Goal: Information Seeking & Learning: Learn about a topic

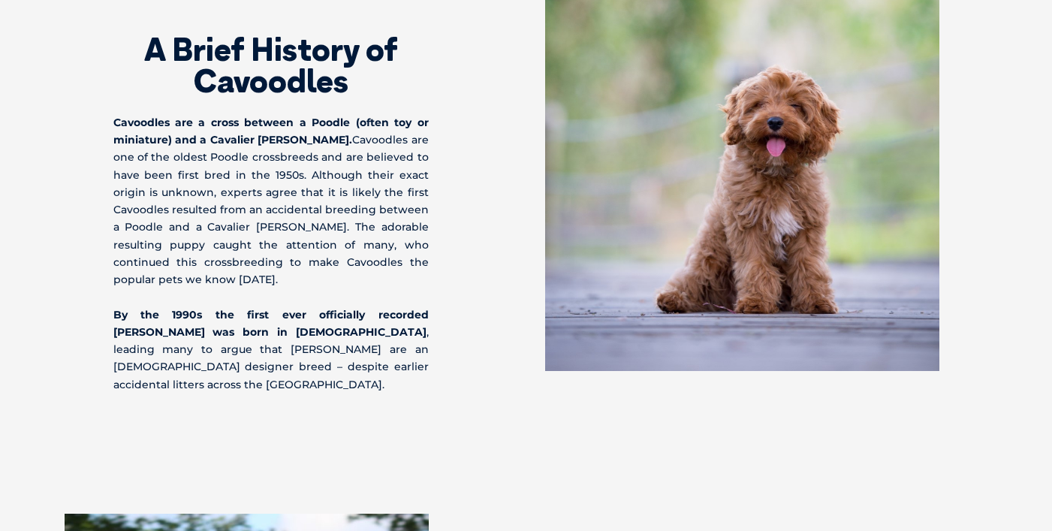
scroll to position [976, 0]
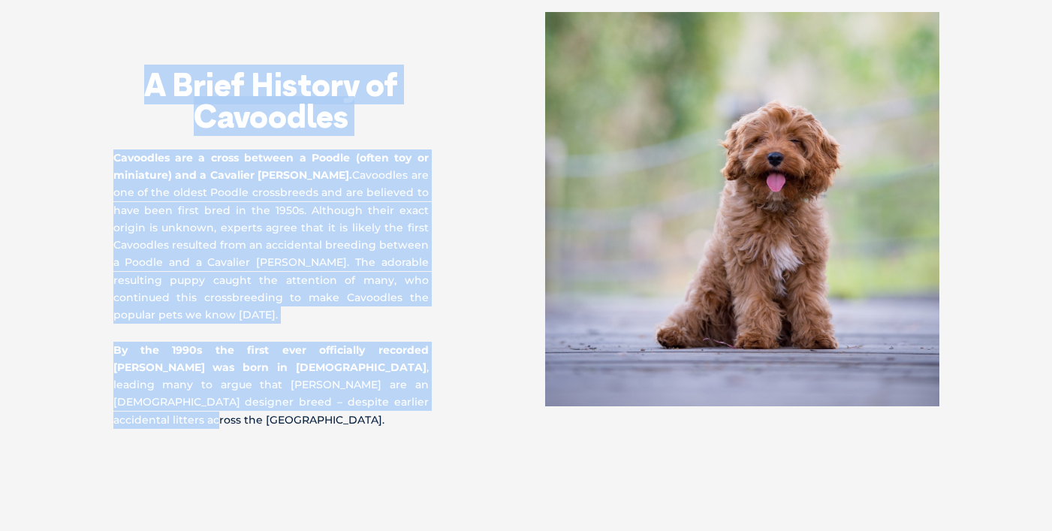
drag, startPoint x: 128, startPoint y: 82, endPoint x: 402, endPoint y: 416, distance: 432.0
click at [402, 416] on div "A Brief History of Cavoodles Cavoodles are a cross between a Poodle (often toy …" at bounding box center [319, 220] width 413 height 417
copy div "A Brief History of Cavoodles Cavoodles are a cross between a Poodle (often toy …"
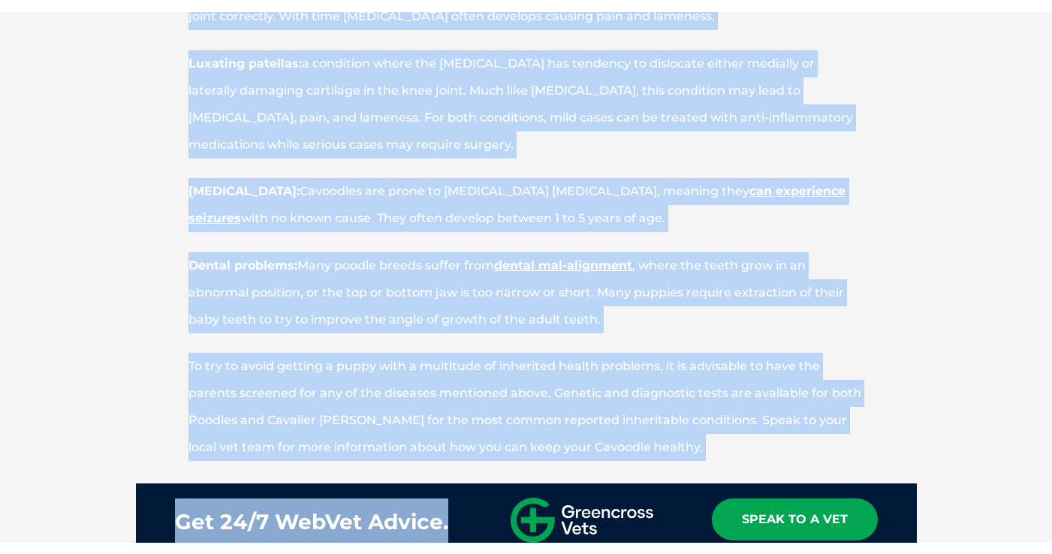
scroll to position [3138, 0]
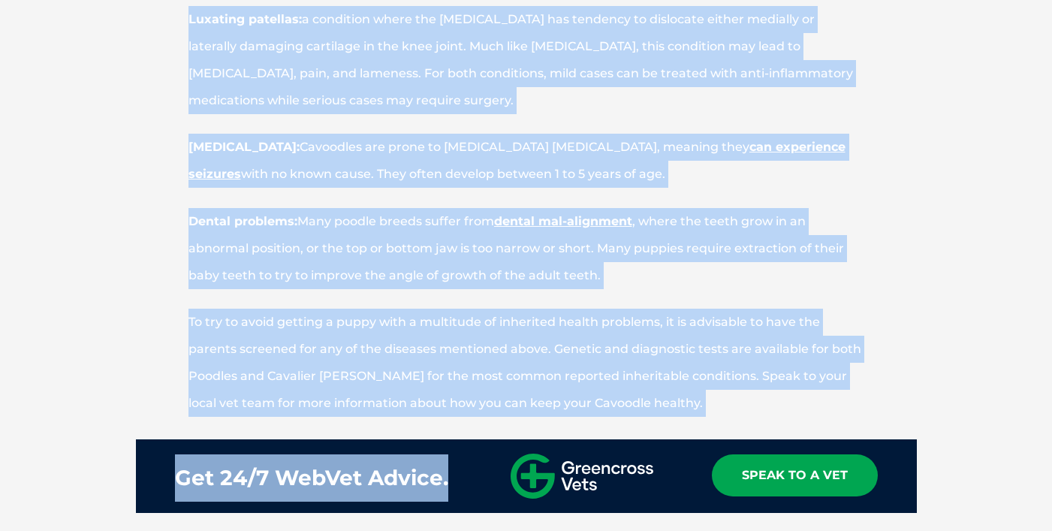
drag, startPoint x: 248, startPoint y: 51, endPoint x: 745, endPoint y: 414, distance: 615.1
copy div "Loremips Dolors Ametco Adipiscing Elitseddo eiu t incidid utlabore etdol magna …"
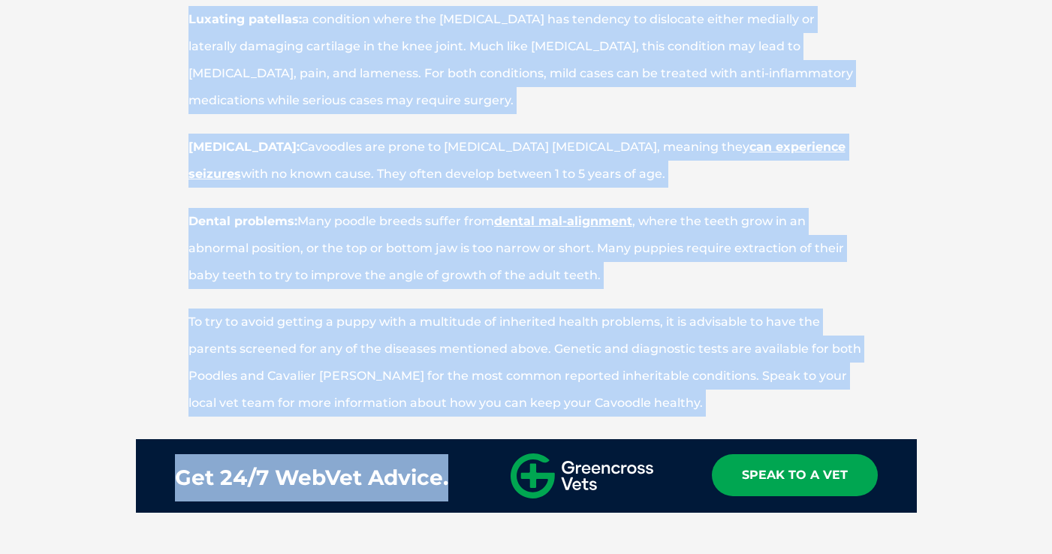
drag, startPoint x: 606, startPoint y: 275, endPoint x: 618, endPoint y: 283, distance: 14.6
click at [606, 275] on p "Dental problems: Many poodle breeds suffer from dental mal-alignment , where th…" at bounding box center [526, 248] width 781 height 81
click at [656, 286] on p "Dental problems: Many poodle breeds suffer from dental mal-alignment , where th…" at bounding box center [526, 248] width 781 height 81
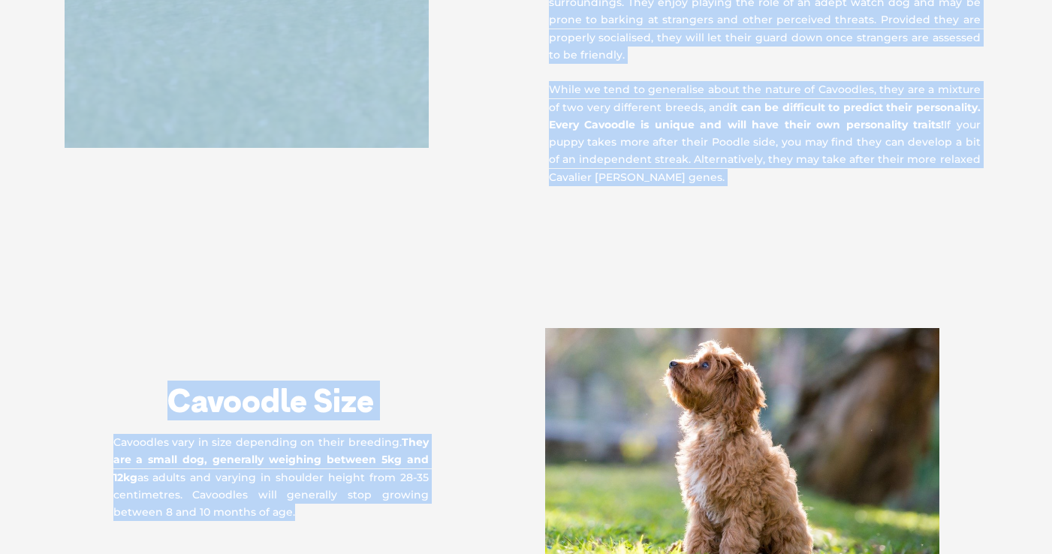
scroll to position [2096, 0]
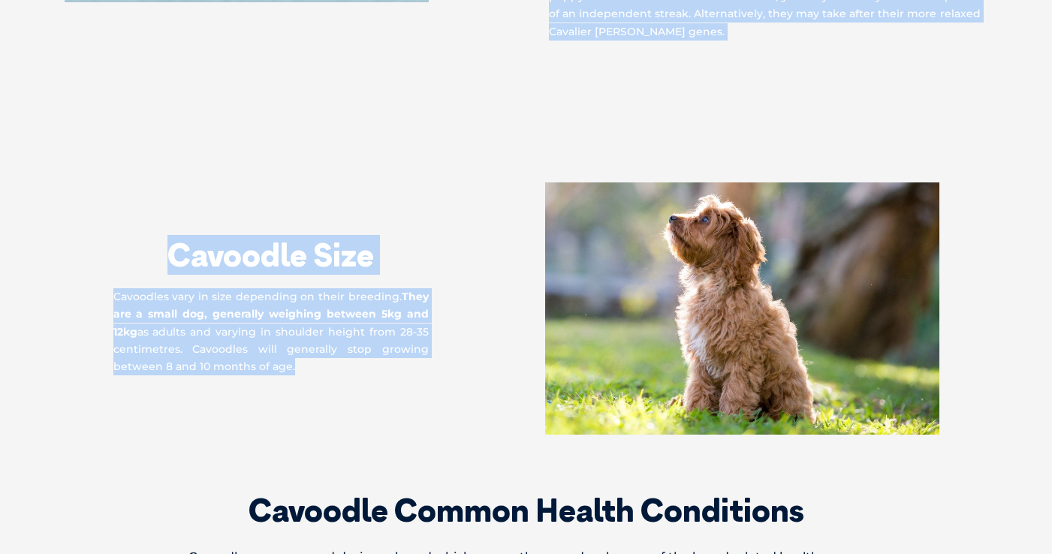
drag, startPoint x: 540, startPoint y: 76, endPoint x: 816, endPoint y: 32, distance: 279.6
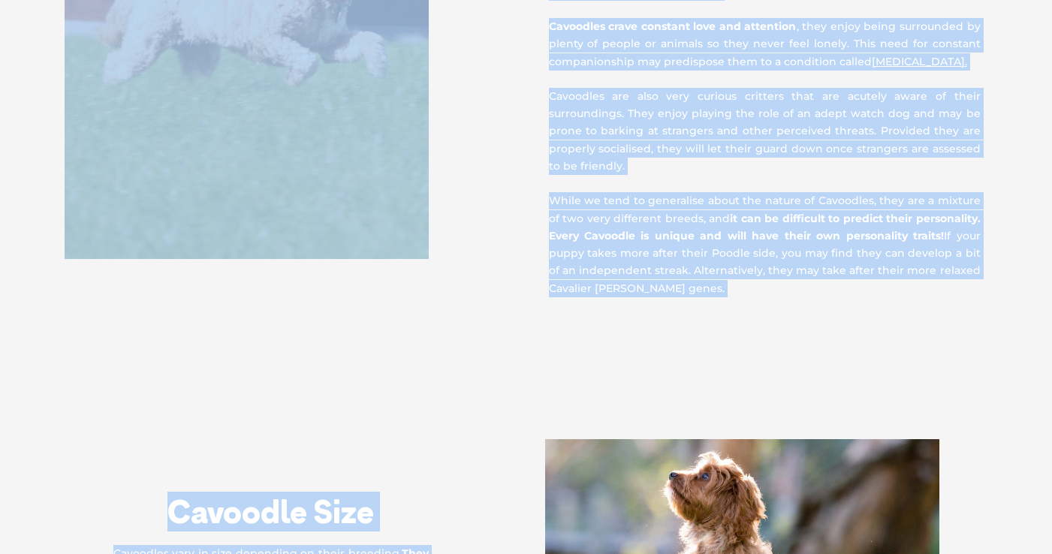
scroll to position [1795, 0]
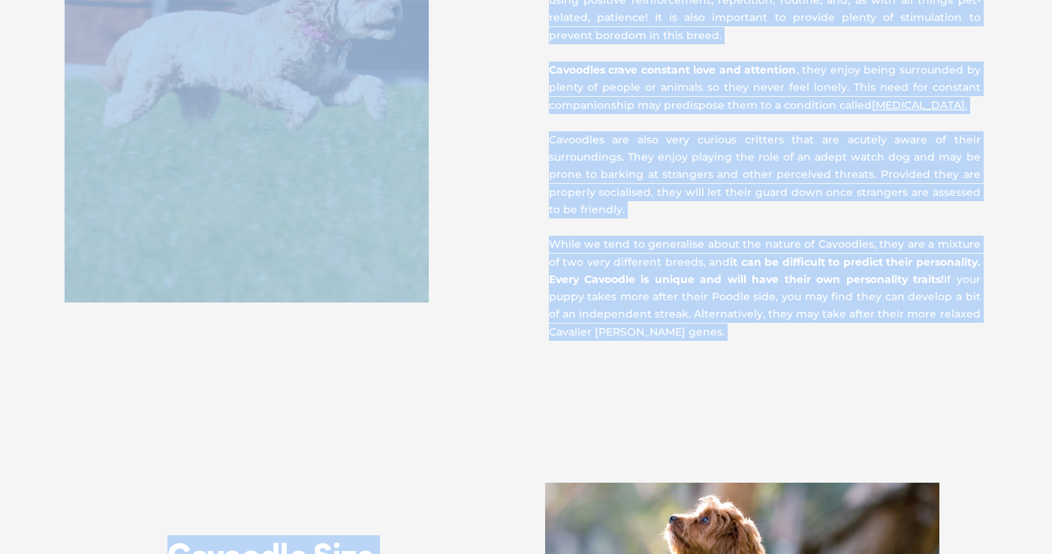
copy div "Cavoodles make fantastic family pets due to their gentle, loyal, even-tempered,…"
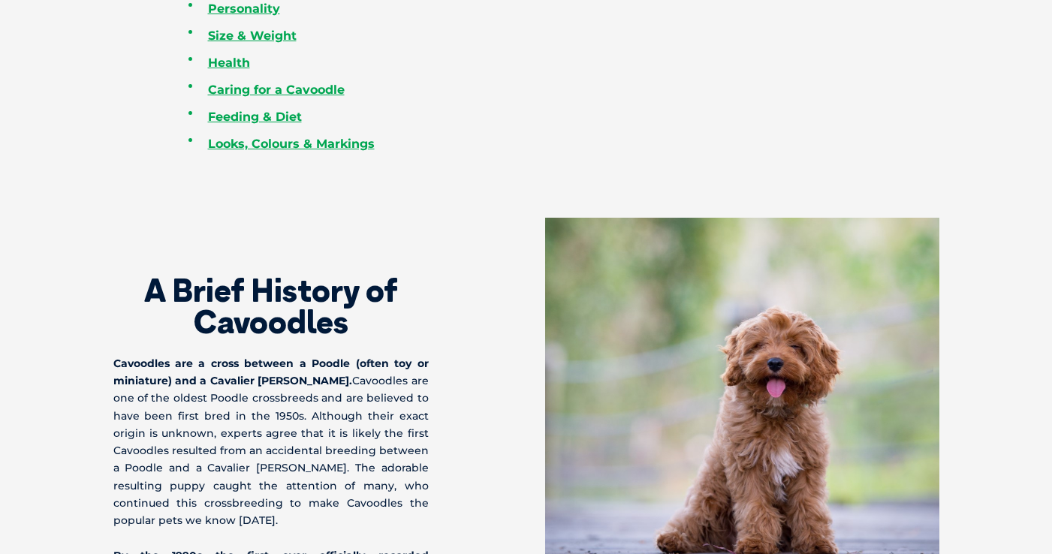
scroll to position [594, 0]
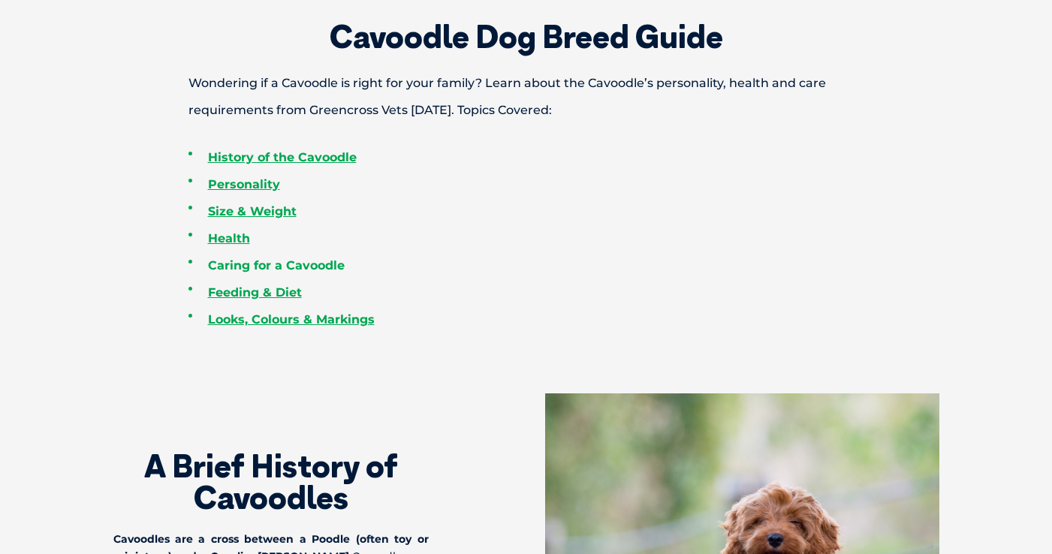
click at [294, 266] on link "Caring for a Cavoodle" at bounding box center [276, 265] width 137 height 14
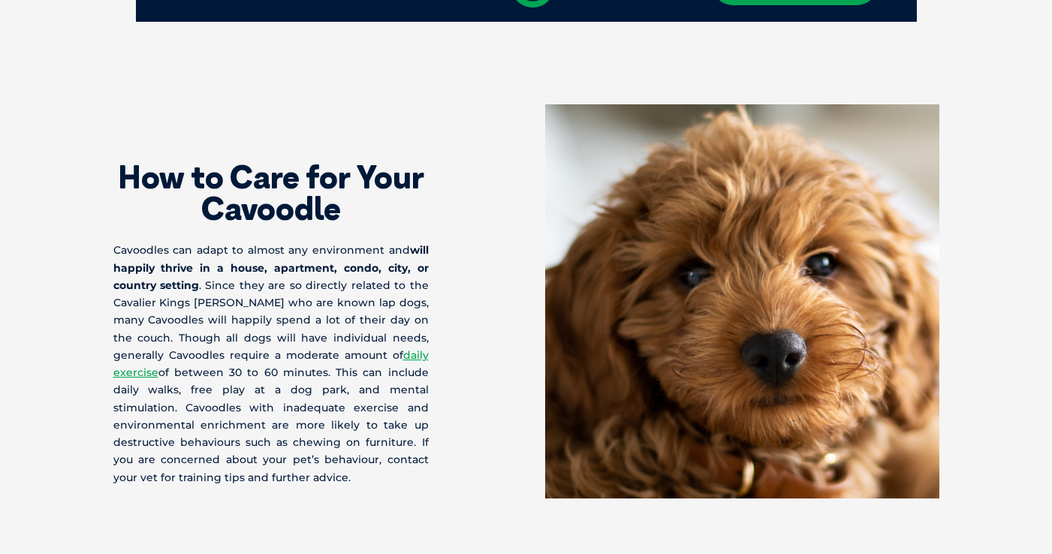
scroll to position [3655, 0]
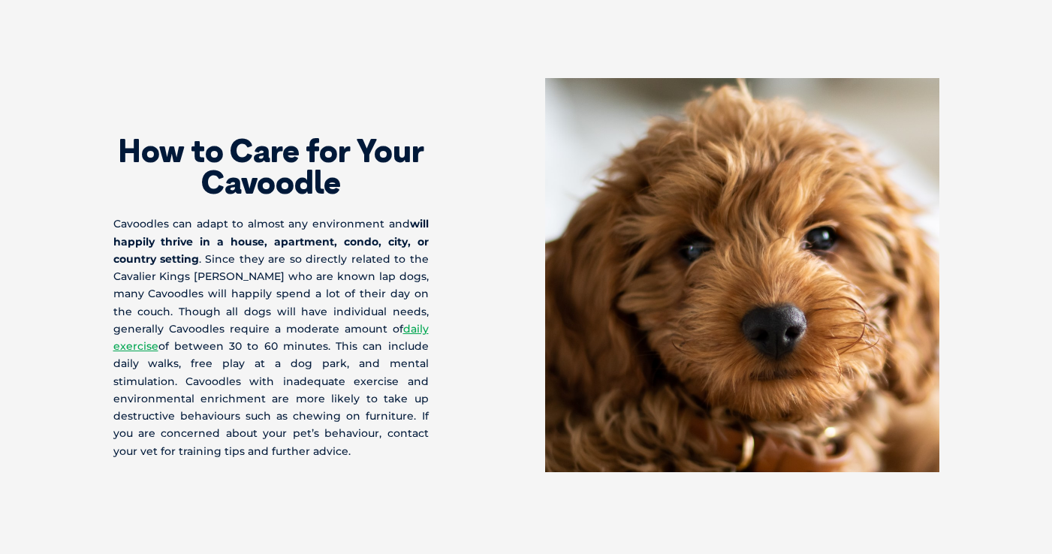
drag, startPoint x: 115, startPoint y: 147, endPoint x: 389, endPoint y: 462, distance: 417.1
click at [389, 462] on div "How to Care for Your Cavoodle Cavoodles can adapt to almost any environment and…" at bounding box center [526, 275] width 856 height 394
copy div "How to Care for Your Cavoodle Cavoodles can adapt to almost any environment and…"
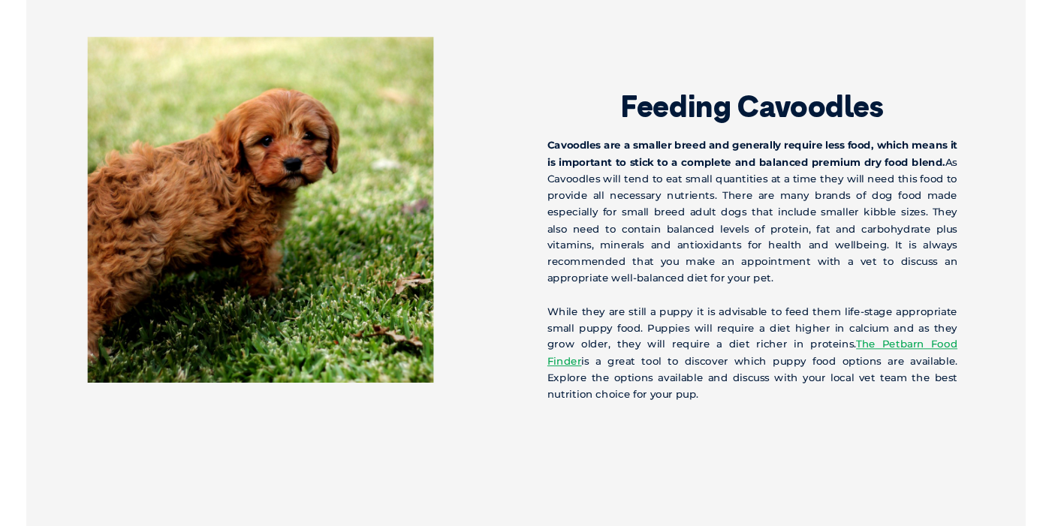
scroll to position [4256, 0]
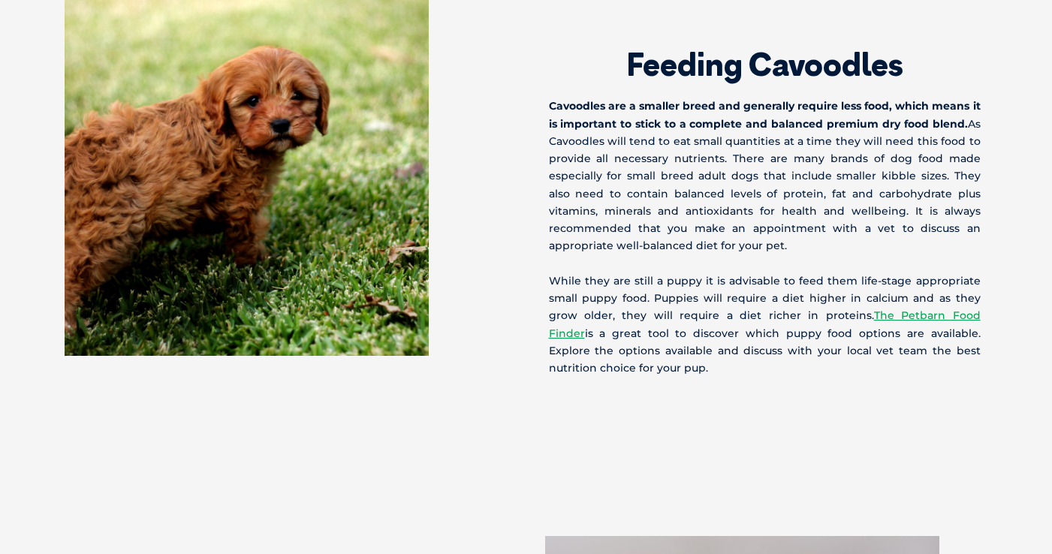
drag, startPoint x: 627, startPoint y: 64, endPoint x: 757, endPoint y: 387, distance: 348.9
click at [757, 387] on div "Feeding Cavoodles Cavoodles are a smaller breed and generally require less food…" at bounding box center [526, 204] width 991 height 424
copy div "Feeding Cavoodles Cavoodles are a smaller breed and generally require less food…"
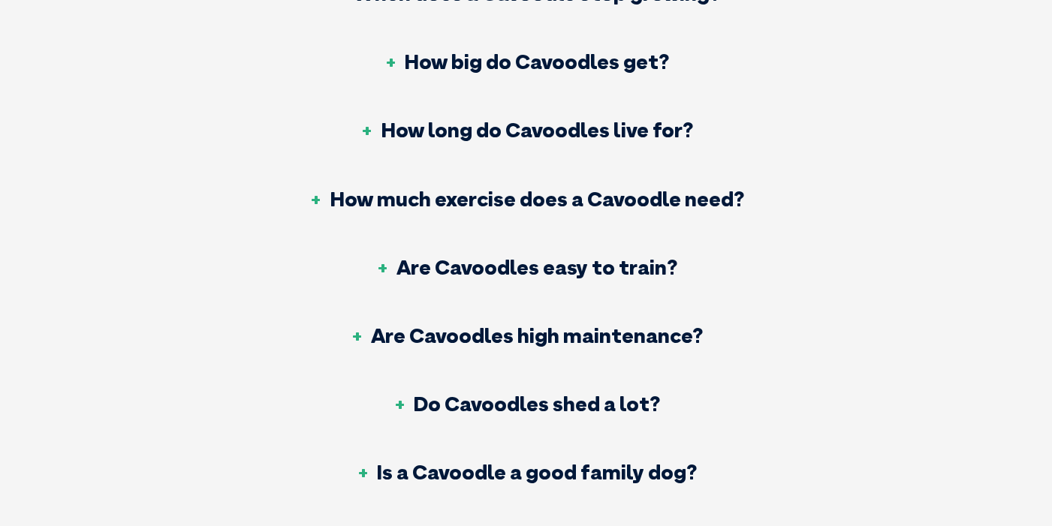
scroll to position [5682, 0]
